Goal: Complete application form

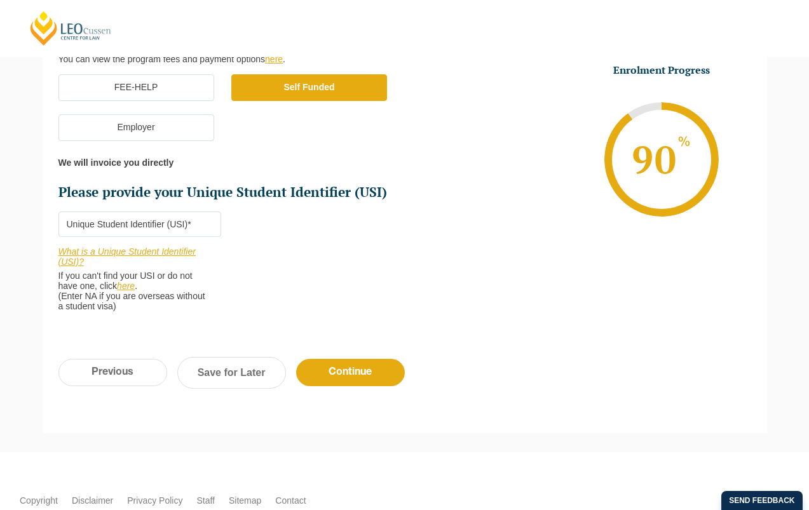
scroll to position [427, 0]
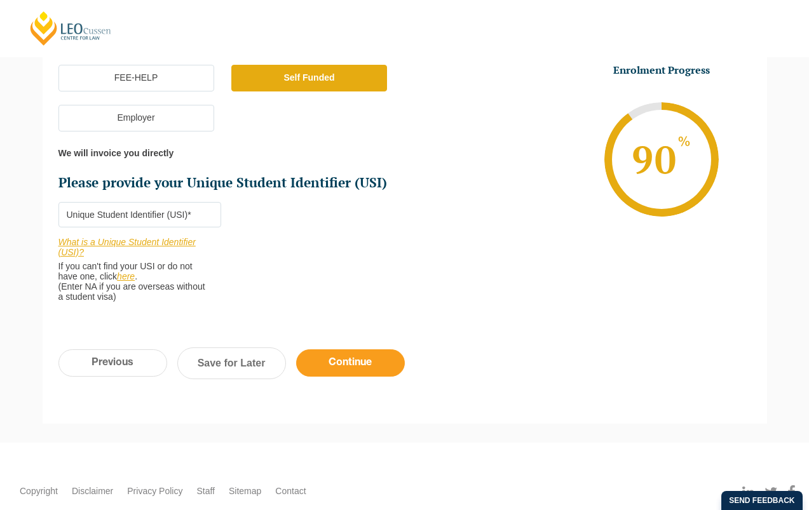
click at [370, 357] on input "Continue" at bounding box center [350, 362] width 109 height 27
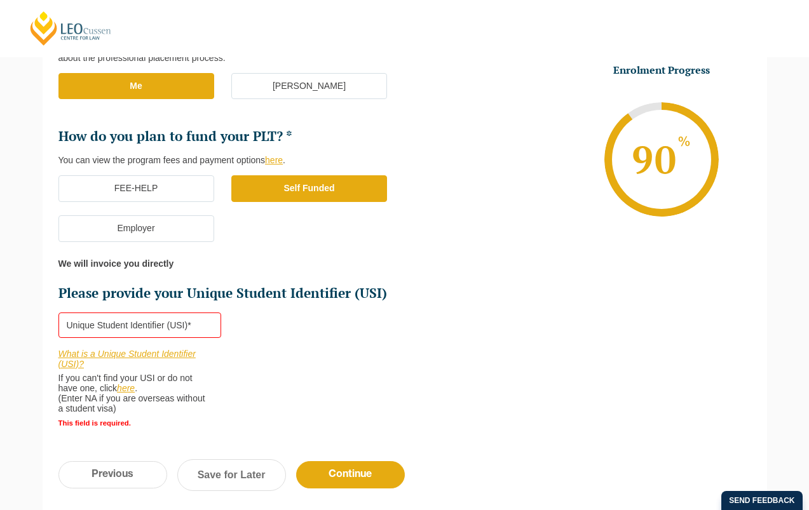
scroll to position [558, 0]
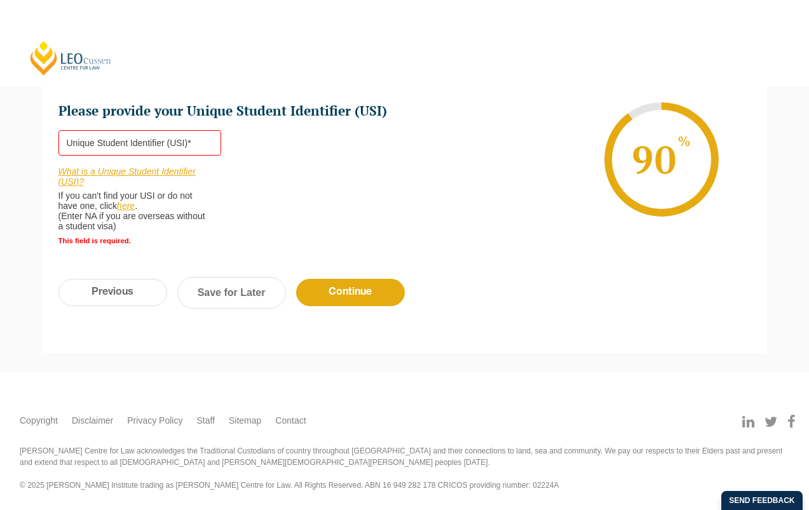
click at [128, 207] on link "here" at bounding box center [126, 206] width 18 height 10
click at [176, 145] on input "Please provide your Unique Student Identifier (USI) *" at bounding box center [139, 142] width 163 height 25
paste input "3316845"
type input "3316845"
click at [341, 296] on input "Continue" at bounding box center [350, 292] width 109 height 27
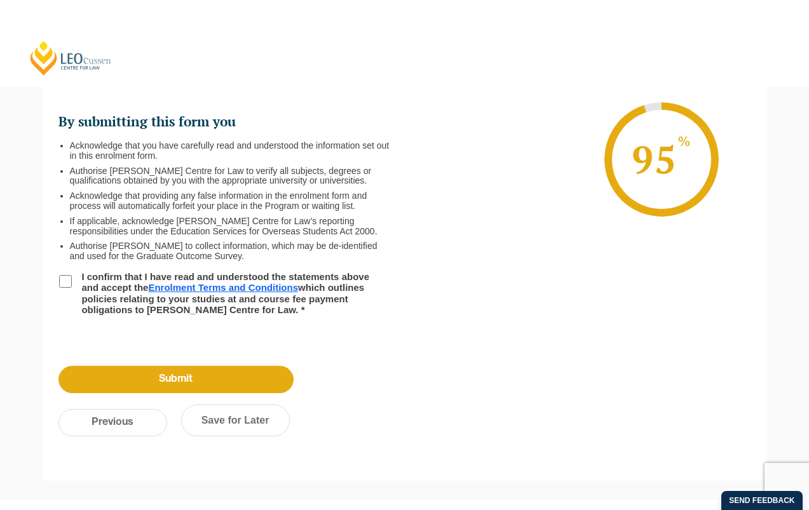
scroll to position [110, 0]
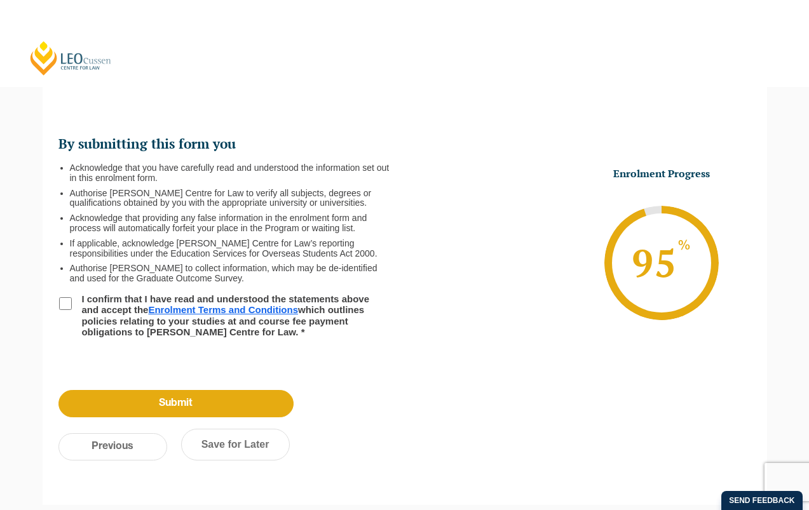
click at [59, 308] on input "I confirm that I have read and understood the statements above and accept the E…" at bounding box center [65, 303] width 13 height 13
checkbox input "true"
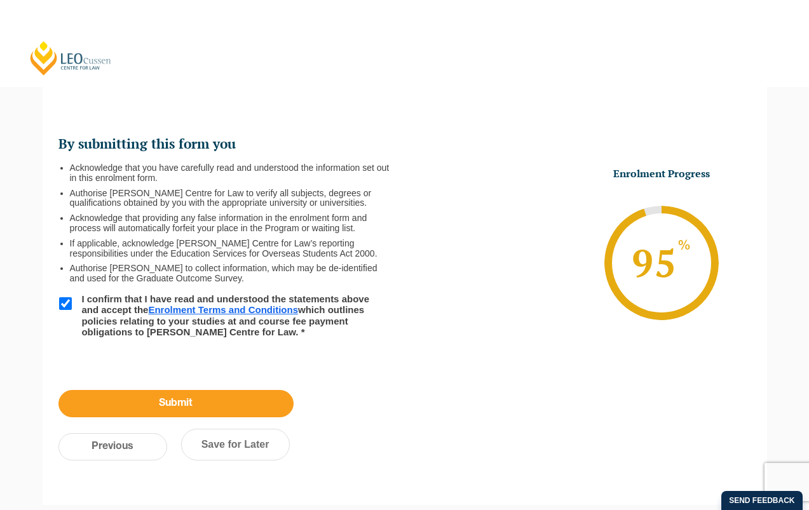
click at [168, 405] on input "Submit" at bounding box center [175, 403] width 235 height 27
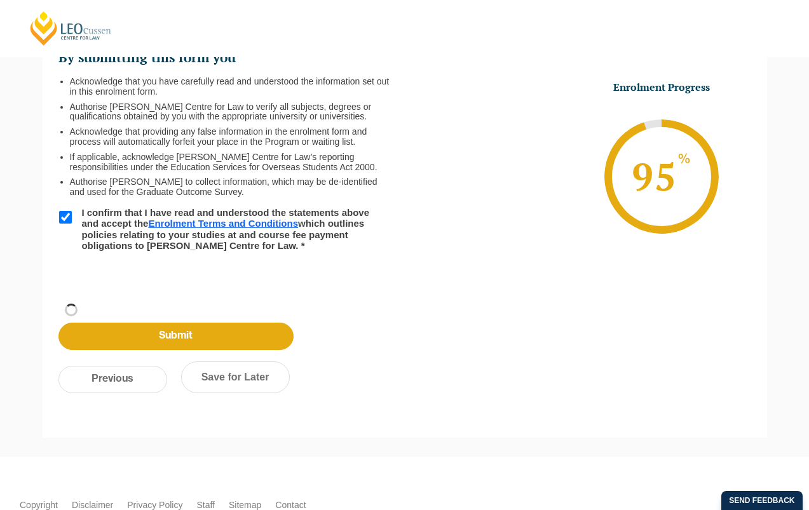
scroll to position [237, 0]
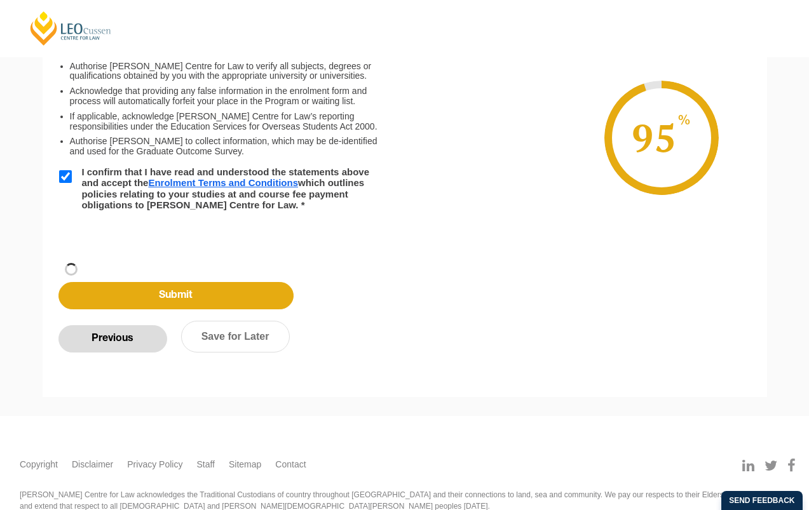
click at [130, 340] on input "Previous" at bounding box center [112, 338] width 109 height 27
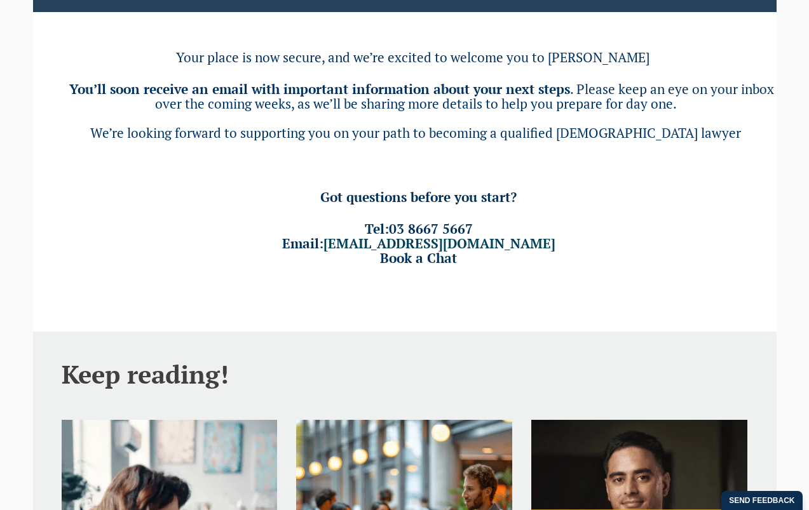
scroll to position [191, 0]
